Goal: Task Accomplishment & Management: Manage account settings

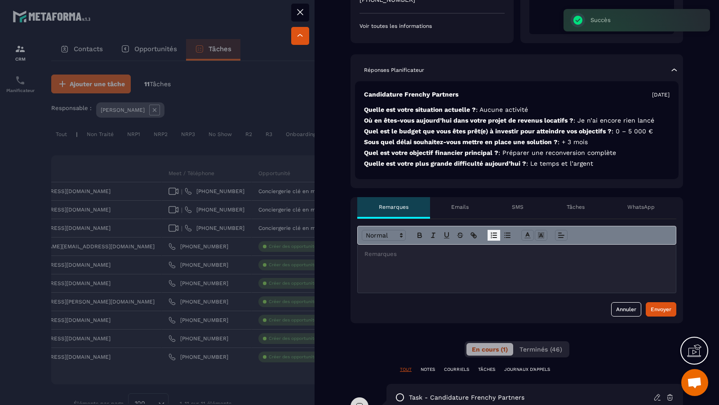
scroll to position [101, 0]
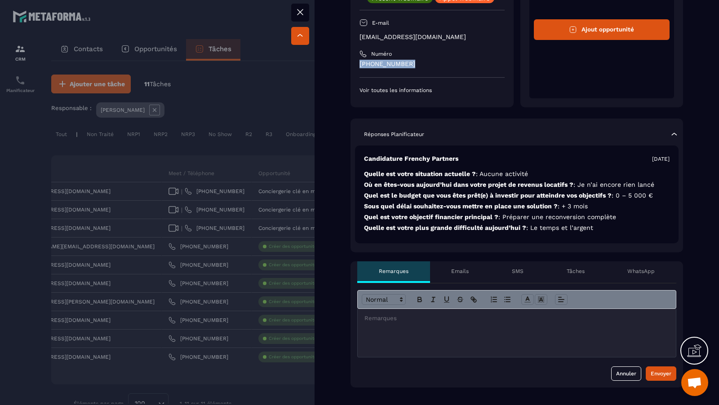
drag, startPoint x: 406, startPoint y: 61, endPoint x: 346, endPoint y: 62, distance: 60.7
click at [346, 62] on div "Responsable No responsable yet [PERSON_NAME] Présent webinaire [PERSON_NAME] we…" at bounding box center [517, 350] width 404 height 830
copy p "[PHONE_NUMBER]"
click at [254, 278] on div at bounding box center [359, 202] width 719 height 405
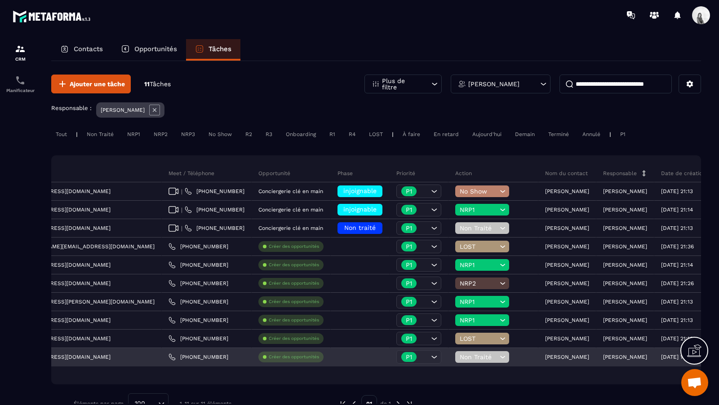
click at [455, 360] on div "Non Traité" at bounding box center [482, 357] width 54 height 12
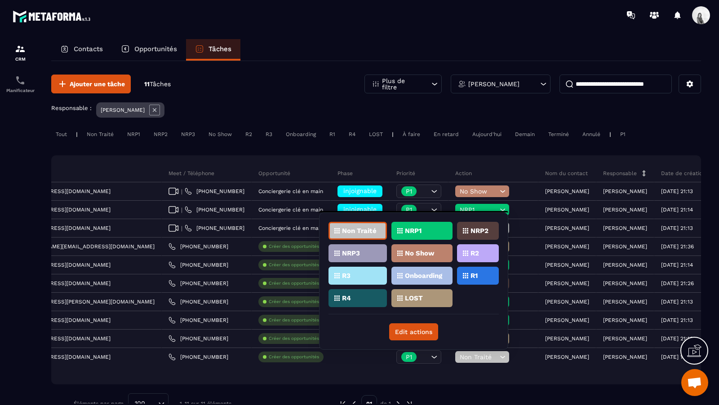
click at [421, 233] on p "NRP1" at bounding box center [413, 231] width 17 height 6
